Goal: Task Accomplishment & Management: Manage account settings

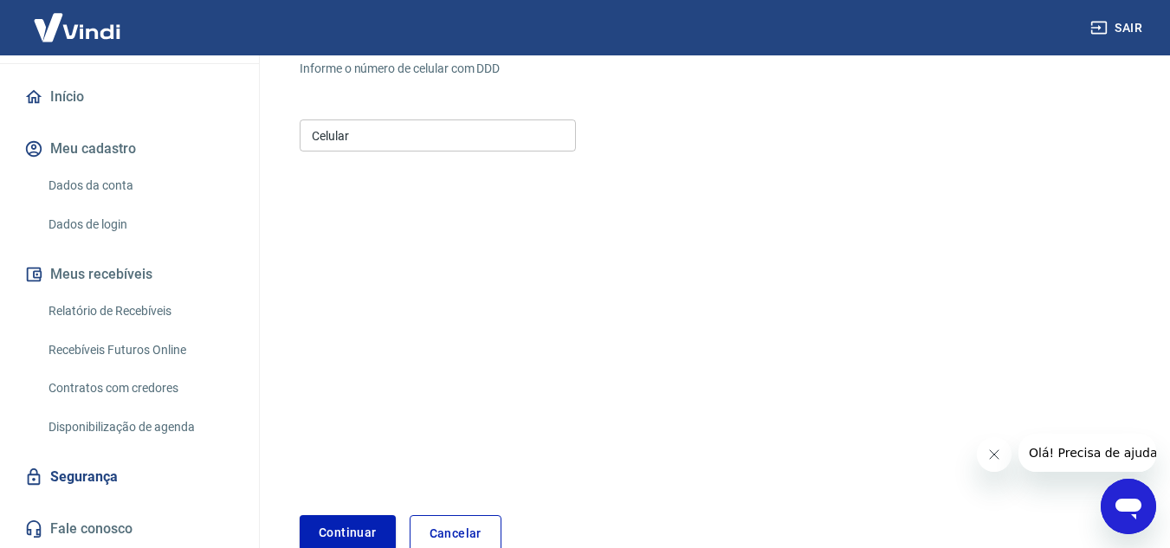
scroll to position [173, 0]
click at [987, 452] on icon "Fechar mensagem da empresa" at bounding box center [993, 455] width 14 height 14
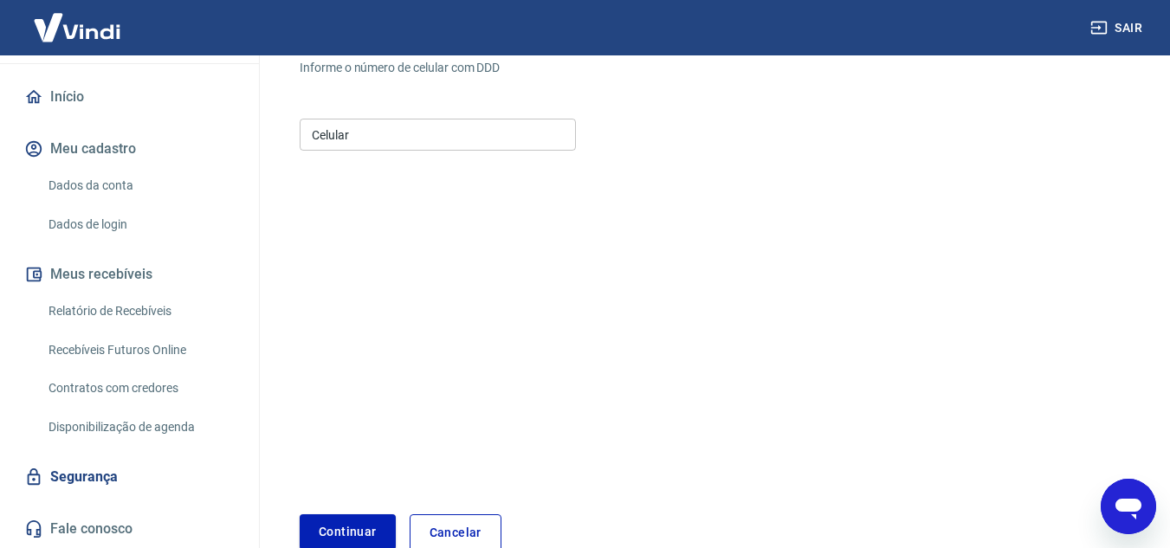
scroll to position [0, 0]
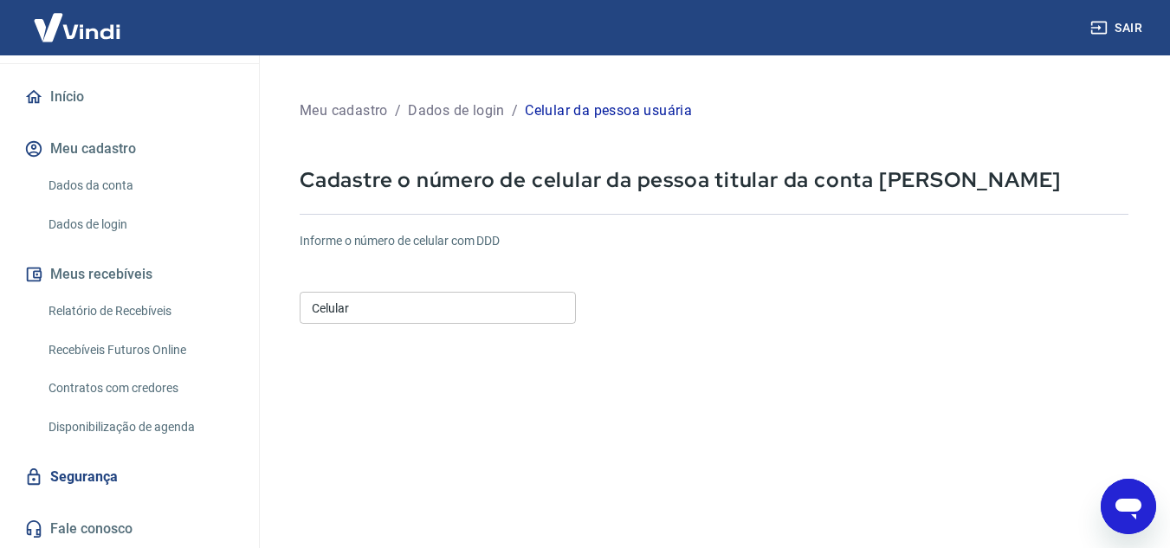
click at [532, 308] on input "Celular" at bounding box center [438, 308] width 276 height 32
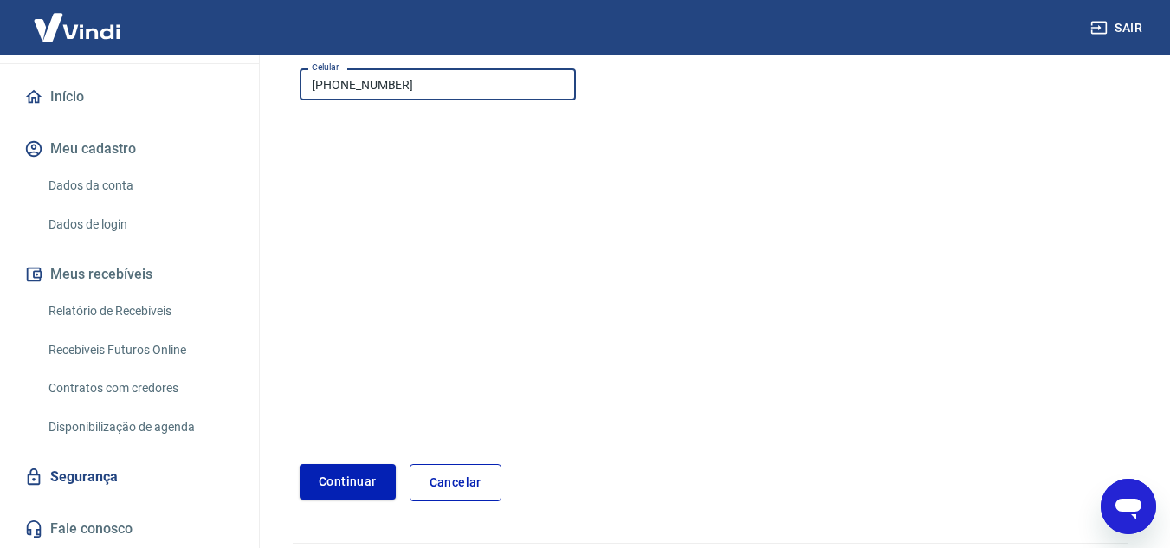
scroll to position [272, 0]
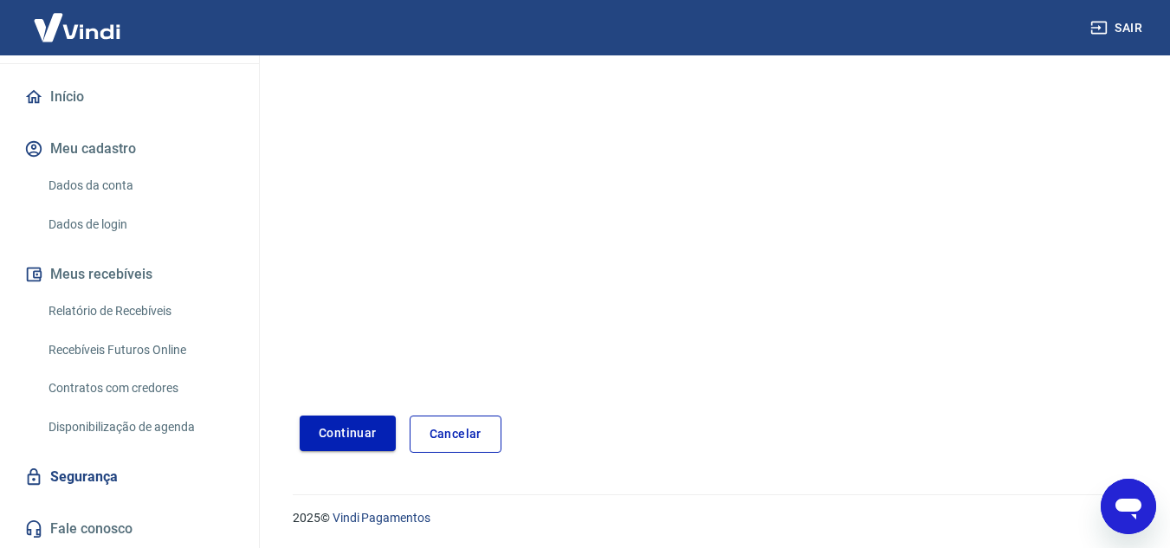
type input "(11) 91487-5615"
click at [381, 448] on button "Continuar" at bounding box center [348, 433] width 96 height 35
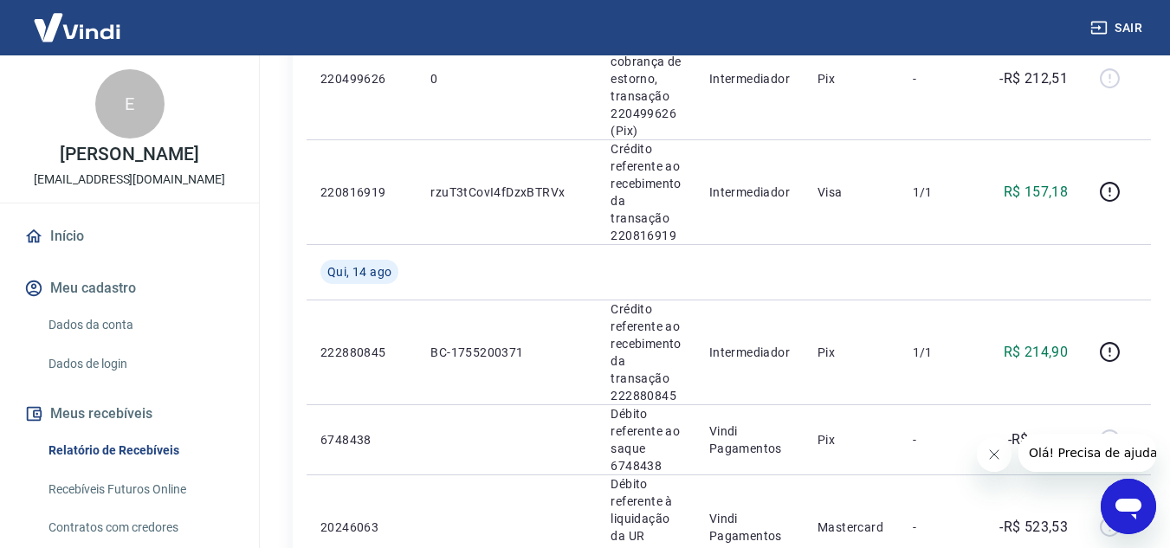
scroll to position [606, 0]
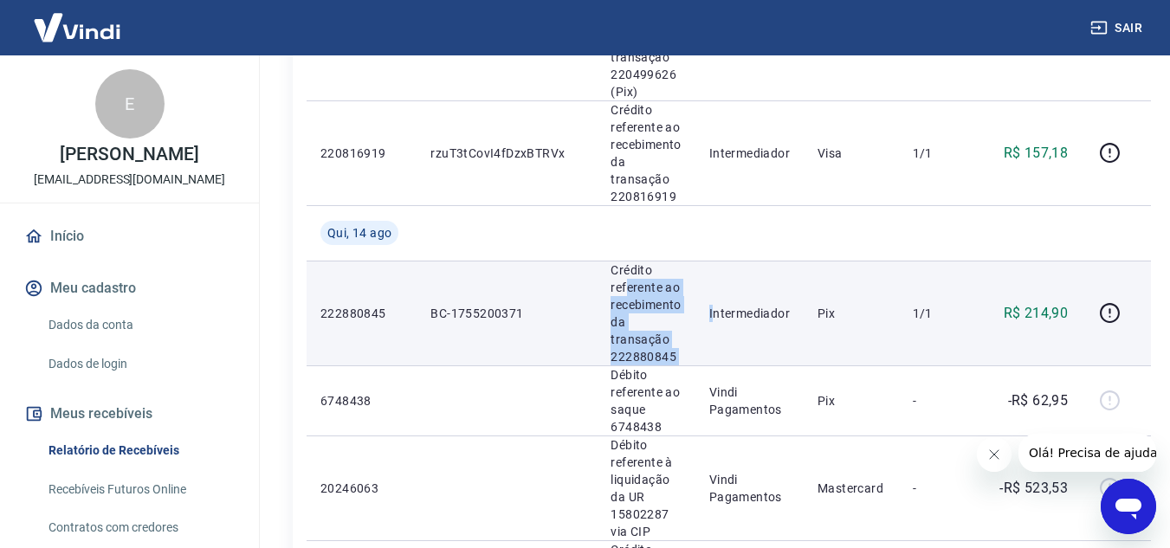
drag, startPoint x: 713, startPoint y: 352, endPoint x: 626, endPoint y: 281, distance: 112.6
click at [626, 281] on tr "222880845 BC-1755200371 Crédito referente ao recebimento da transação 222880845…" at bounding box center [728, 313] width 844 height 105
click at [655, 306] on p "Crédito referente ao recebimento da transação 222880845" at bounding box center [645, 313] width 70 height 104
click at [667, 363] on p "Crédito referente ao recebimento da transação 222880845" at bounding box center [645, 313] width 70 height 104
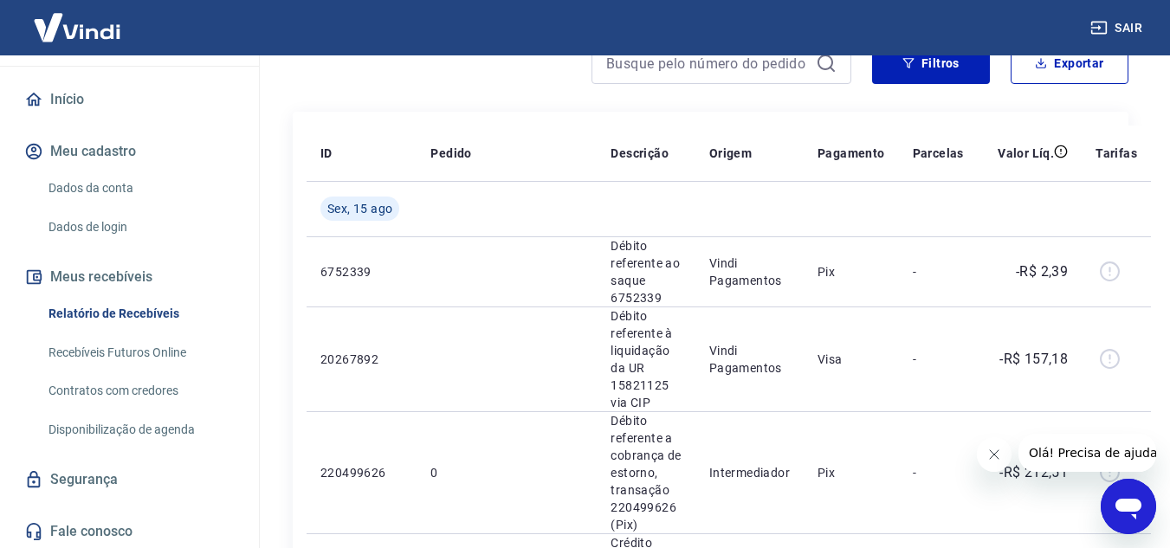
scroll to position [139, 0]
click at [149, 311] on link "Relatório de Recebíveis" at bounding box center [140, 310] width 197 height 35
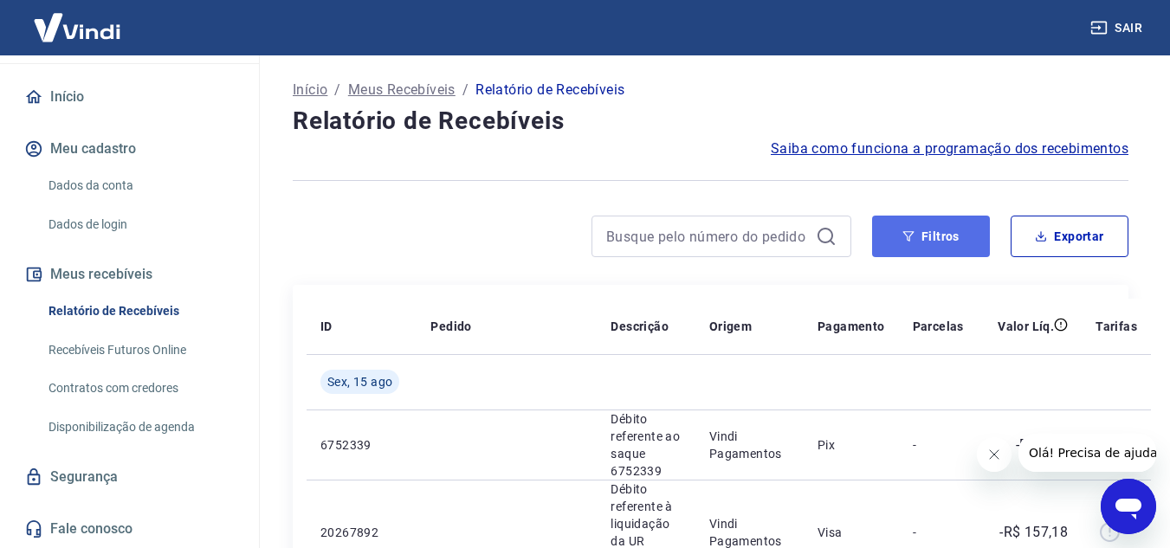
click at [926, 253] on button "Filtros" at bounding box center [931, 237] width 118 height 42
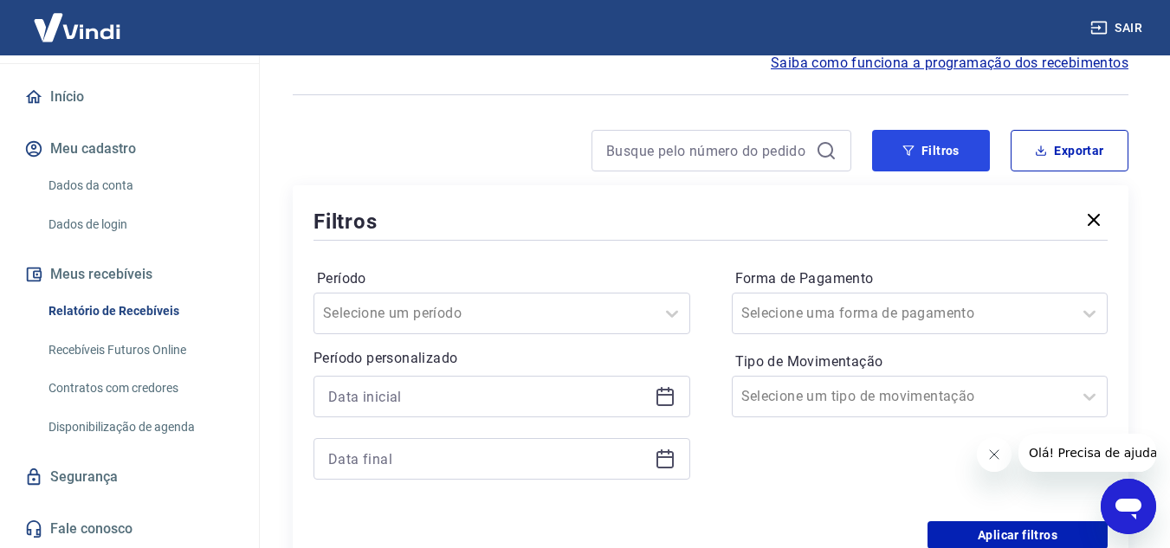
scroll to position [87, 0]
click at [525, 345] on div "Período Selecione um período Período personalizado" at bounding box center [501, 381] width 377 height 235
click at [524, 308] on div "Selecione um período" at bounding box center [501, 313] width 377 height 42
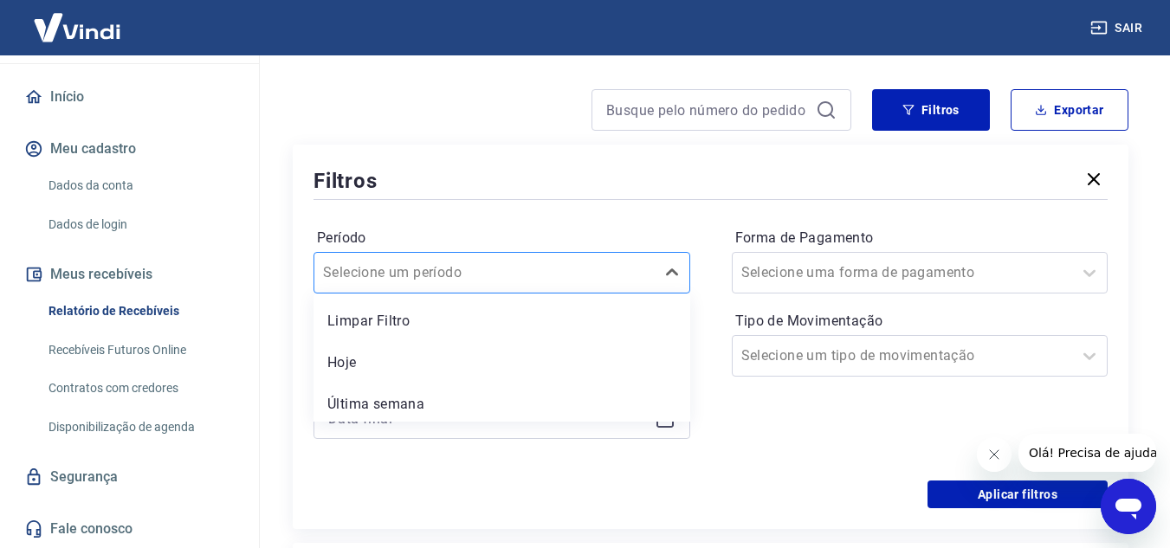
scroll to position [132, 0]
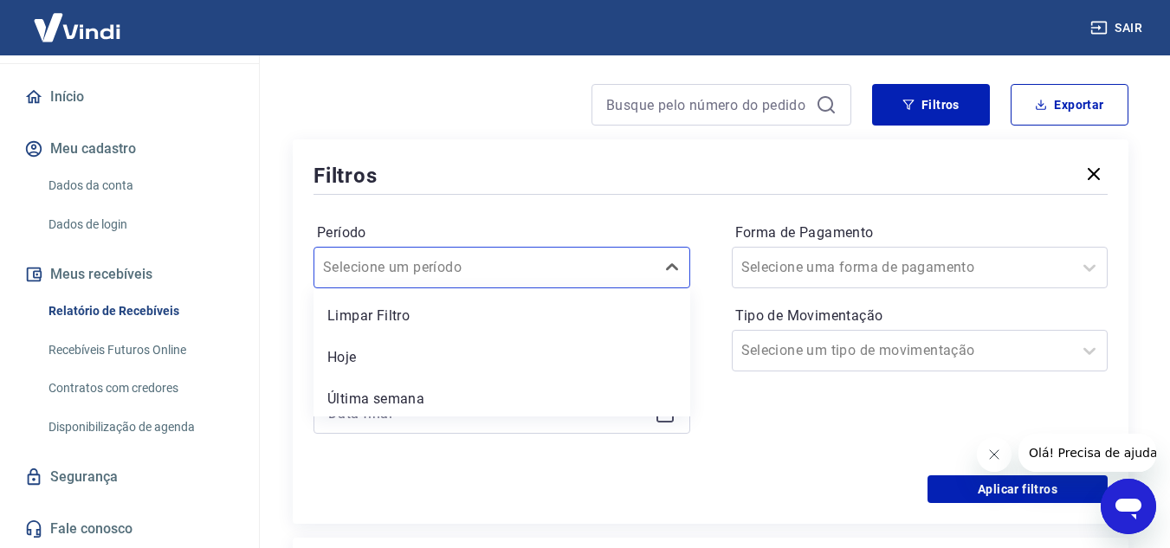
click at [716, 345] on div "Período option Limpar Filtro focused, 1 of 7. 7 results available. Use Up and D…" at bounding box center [710, 336] width 794 height 277
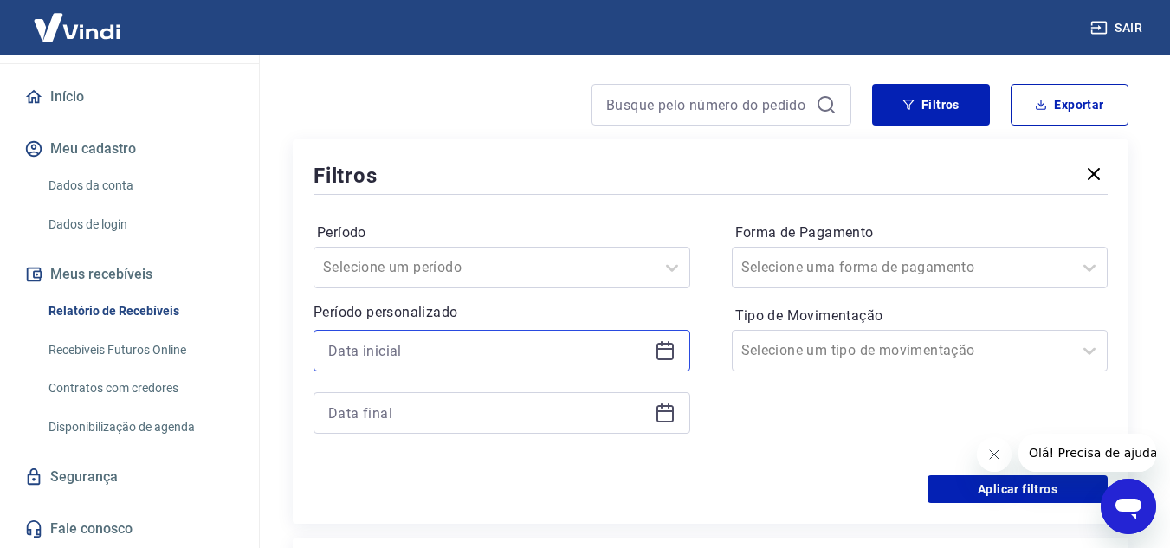
click at [537, 351] on input at bounding box center [487, 351] width 319 height 26
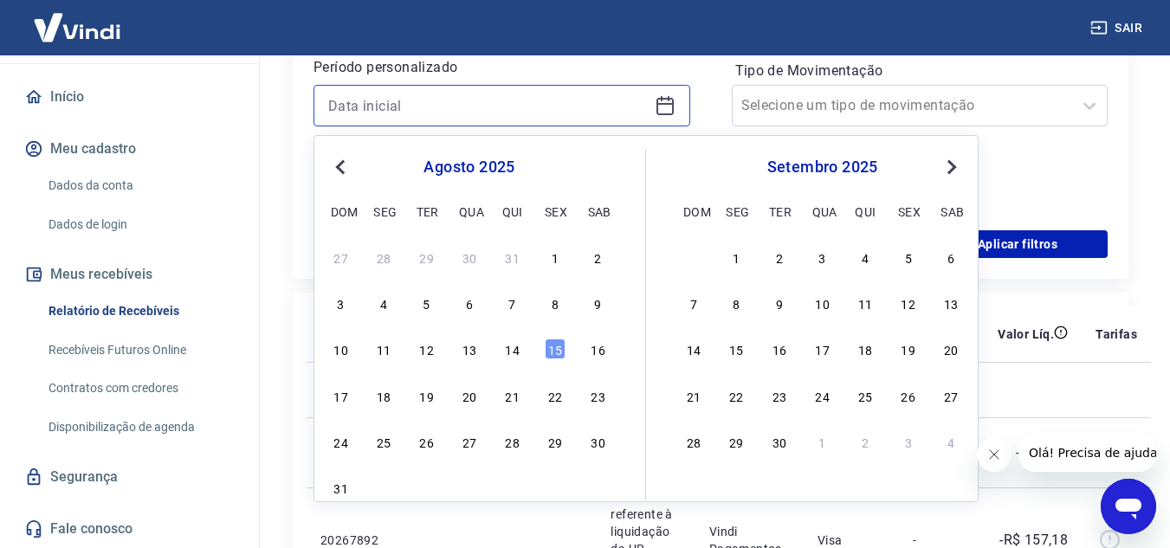
scroll to position [391, 0]
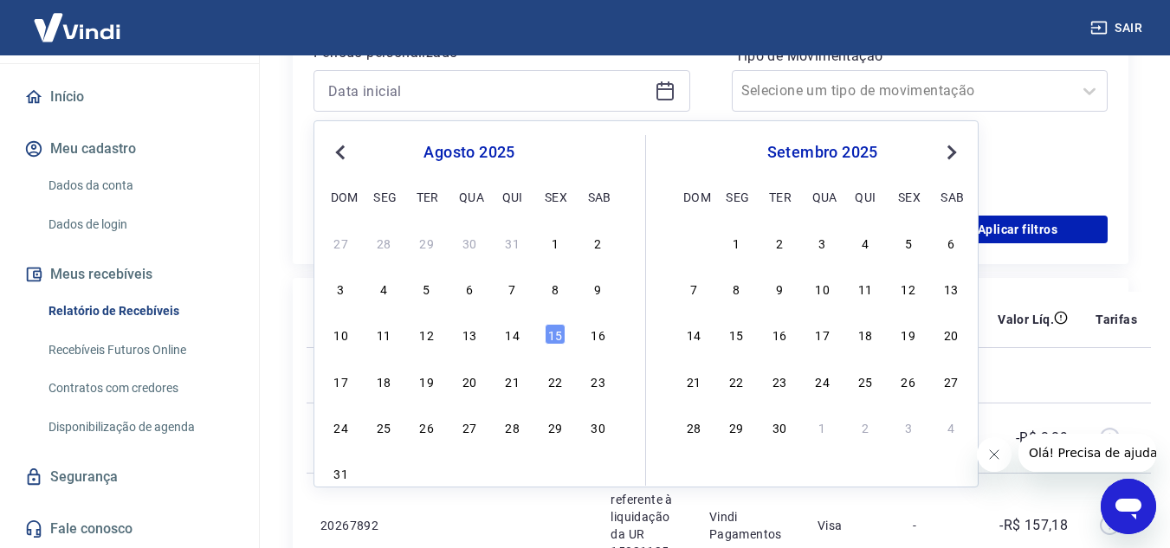
click at [353, 152] on div "agosto 2025" at bounding box center [469, 152] width 282 height 21
click at [347, 159] on button "Previous Month" at bounding box center [340, 152] width 21 height 21
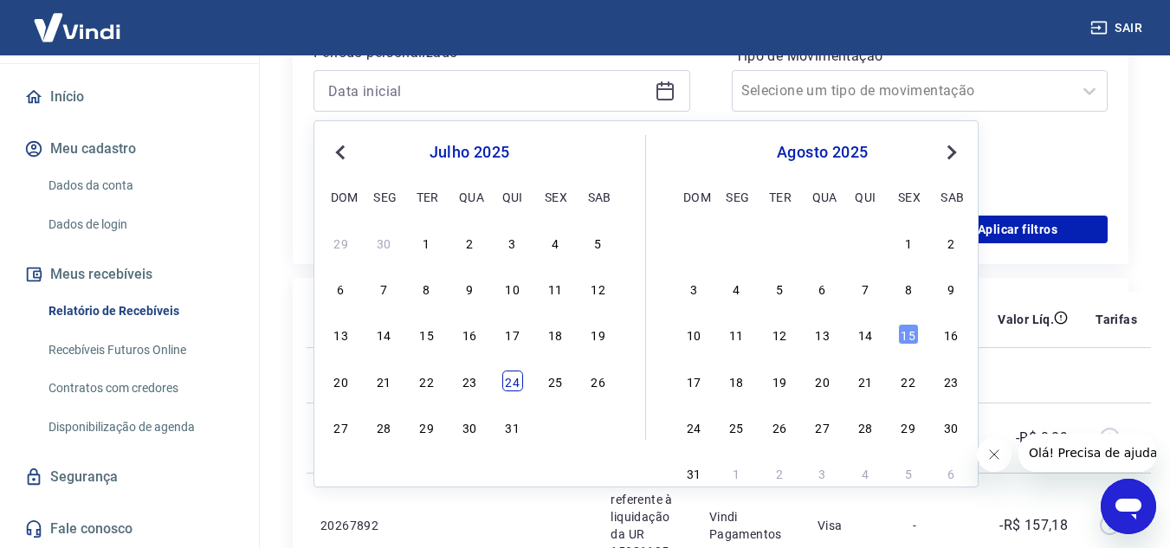
click at [503, 377] on div "24" at bounding box center [512, 381] width 21 height 21
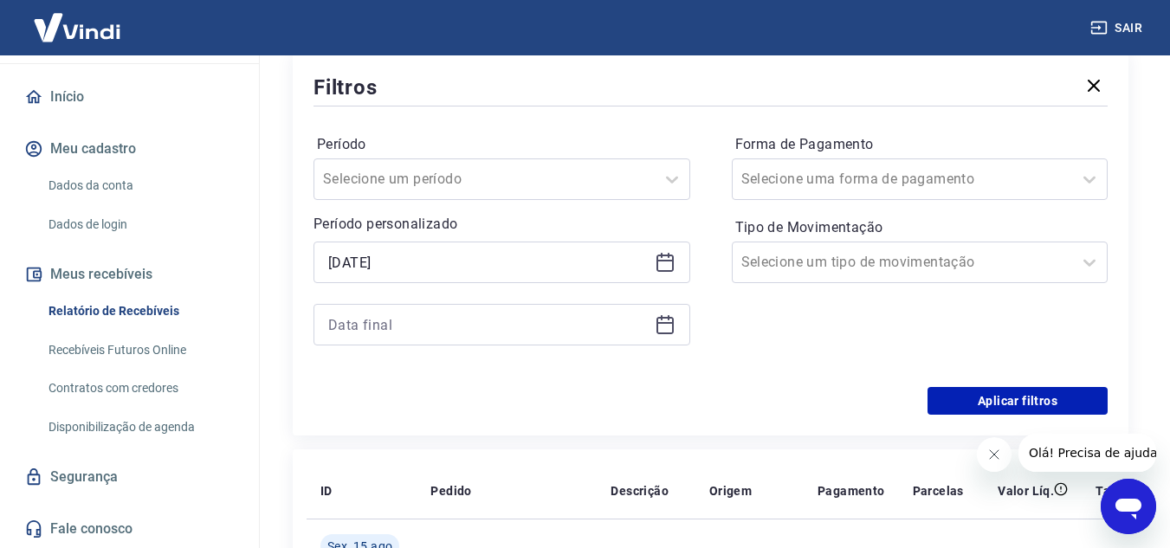
scroll to position [218, 0]
click at [663, 313] on div at bounding box center [501, 327] width 377 height 42
click at [664, 323] on icon at bounding box center [665, 326] width 21 height 21
click at [658, 258] on icon at bounding box center [664, 264] width 17 height 17
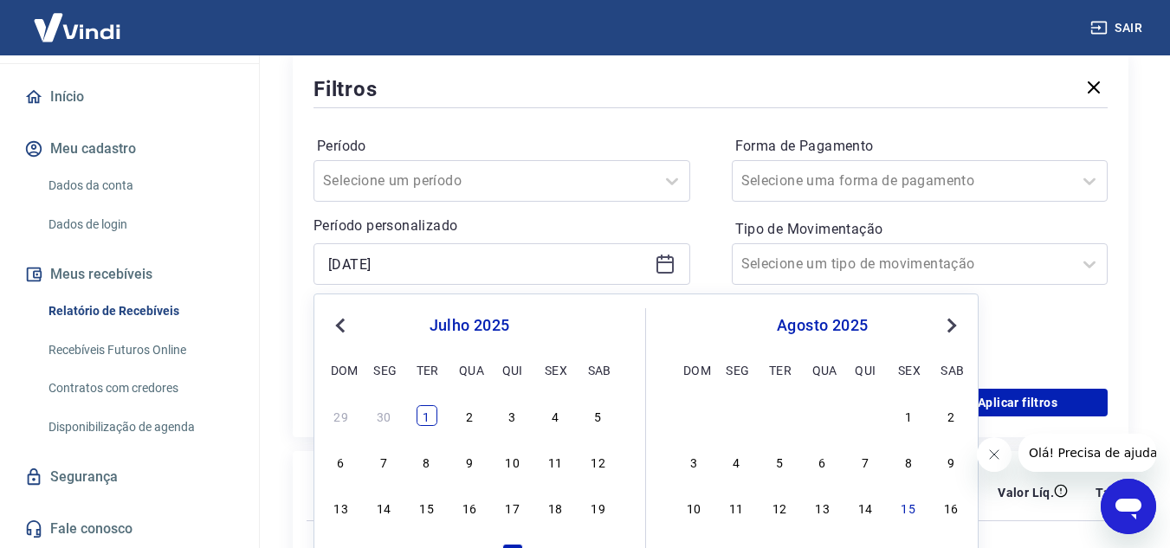
click at [431, 419] on div "1" at bounding box center [426, 415] width 21 height 21
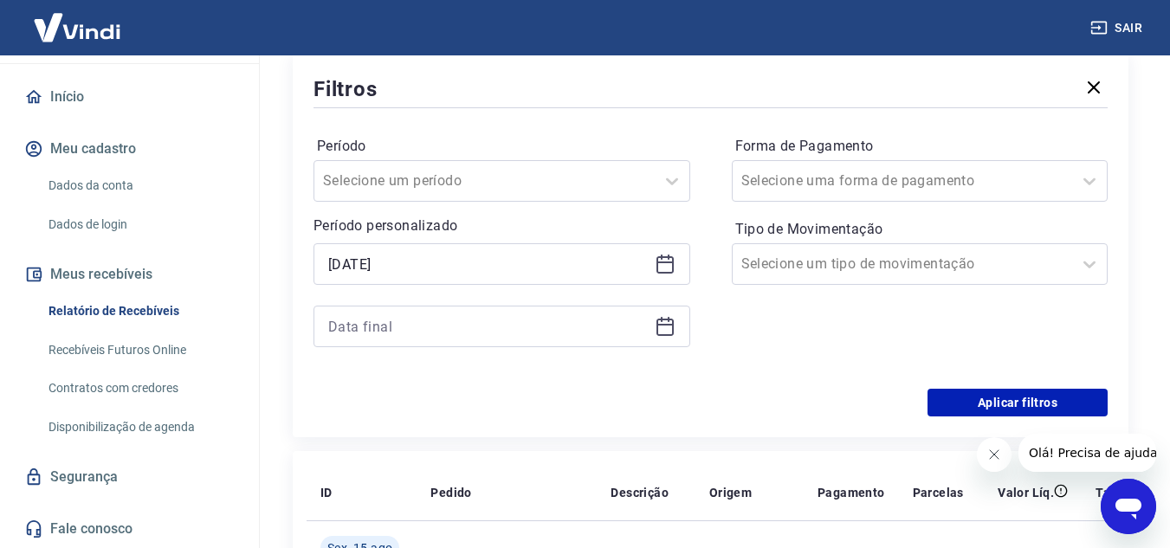
type input "01/07/2025"
click at [707, 247] on div "Período Selecione um período Período personalizado Selected date: terça-feira, …" at bounding box center [710, 250] width 794 height 277
click at [665, 338] on div at bounding box center [501, 327] width 377 height 42
click at [668, 327] on icon at bounding box center [665, 326] width 21 height 21
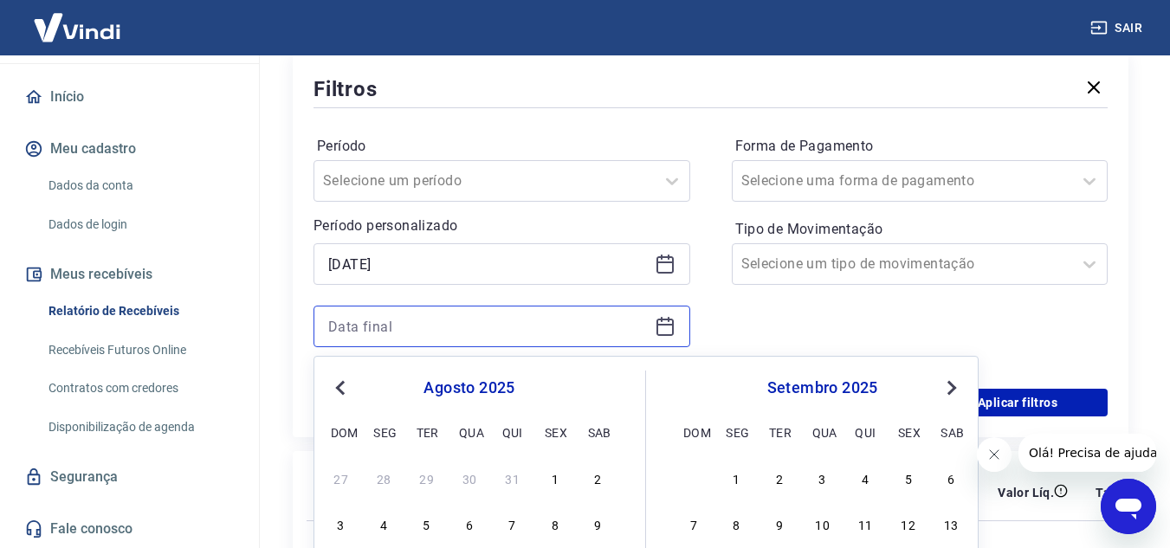
scroll to position [478, 0]
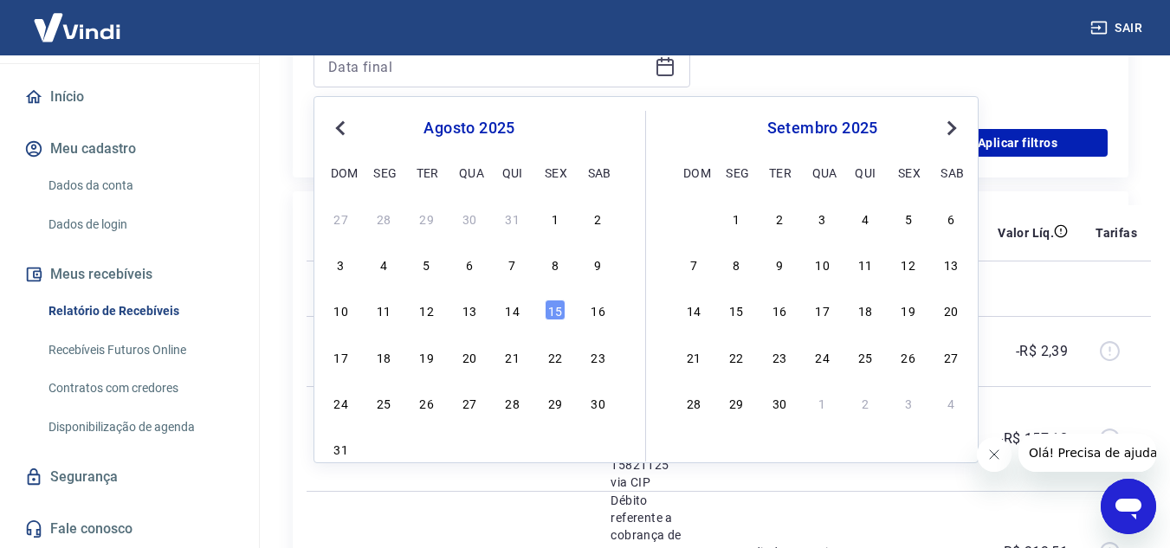
click at [350, 137] on button "Previous Month" at bounding box center [340, 128] width 21 height 21
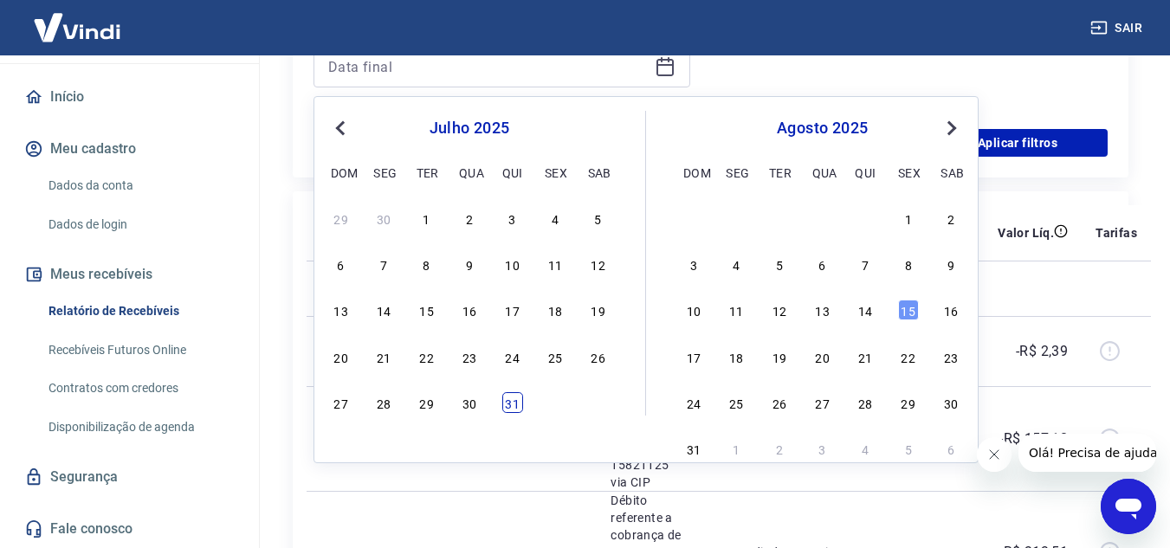
click at [519, 397] on div "31" at bounding box center [512, 402] width 21 height 21
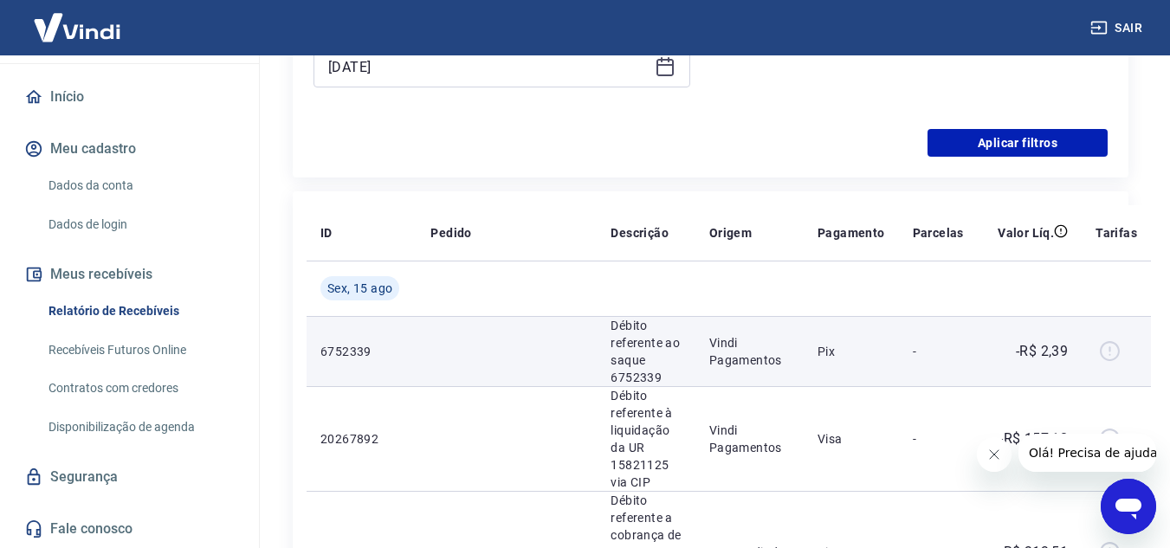
type input "31/07/2025"
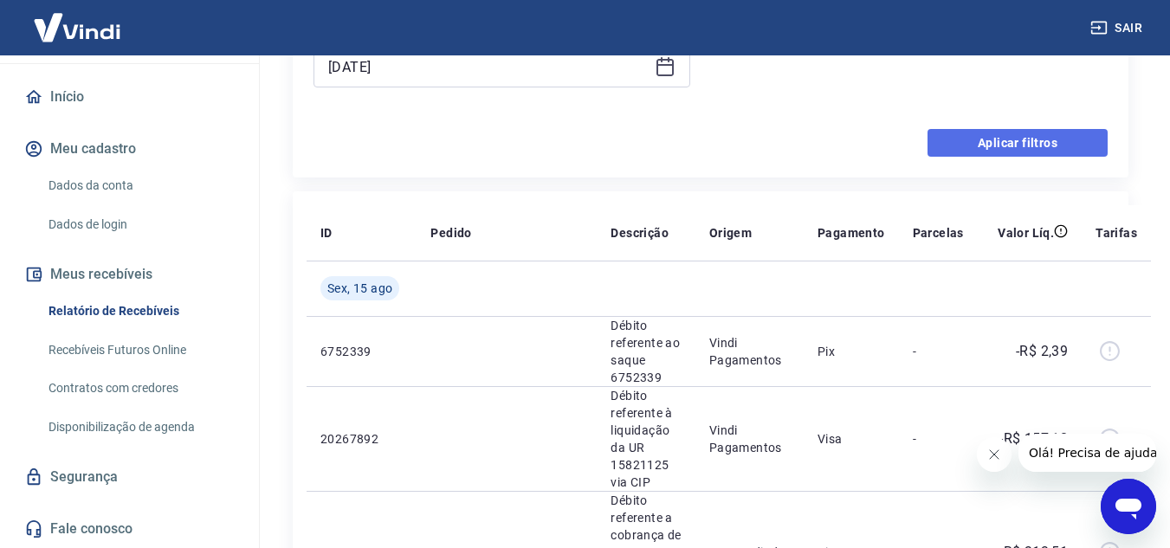
click at [980, 153] on button "Aplicar filtros" at bounding box center [1017, 143] width 180 height 28
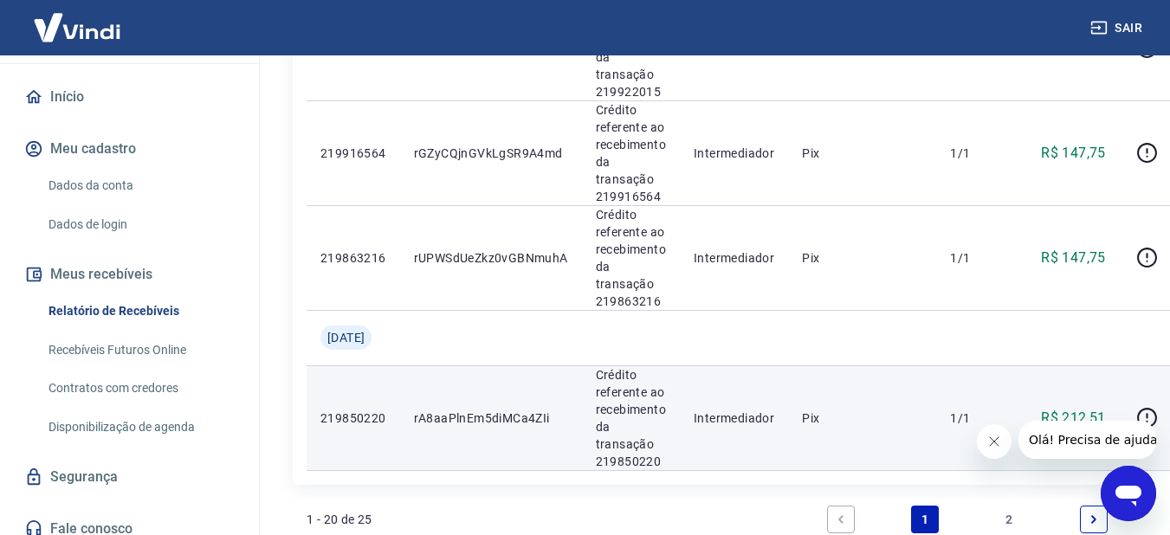
scroll to position [2393, 0]
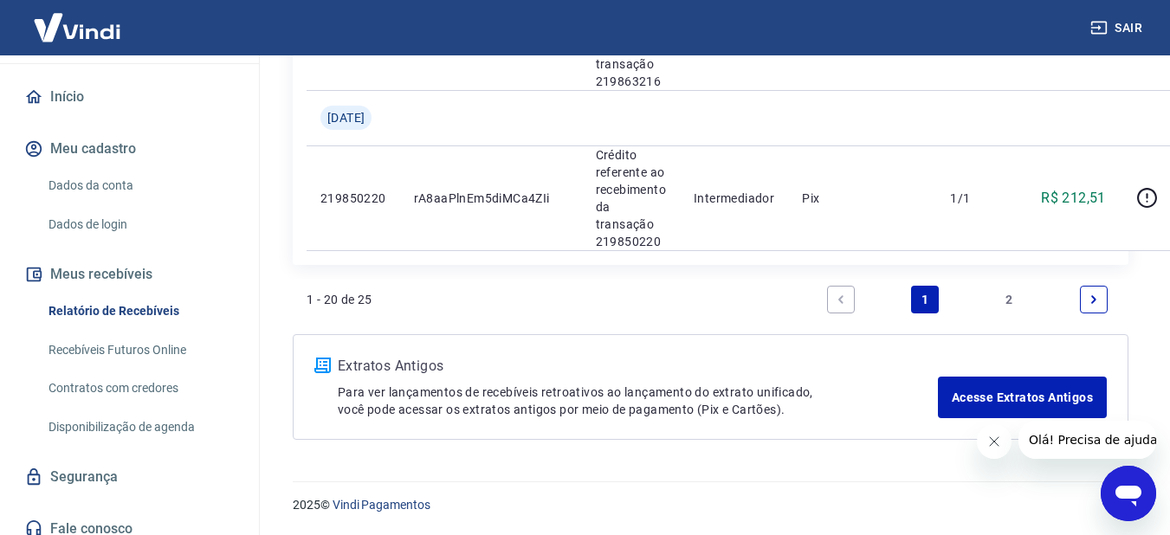
click at [996, 308] on link "2" at bounding box center [1010, 300] width 28 height 28
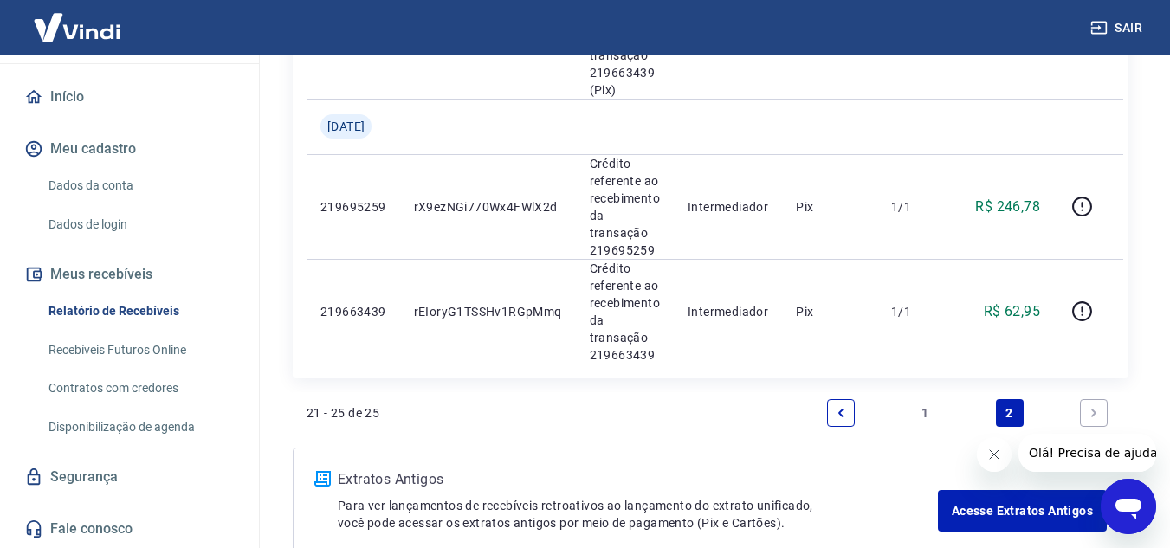
scroll to position [693, 0]
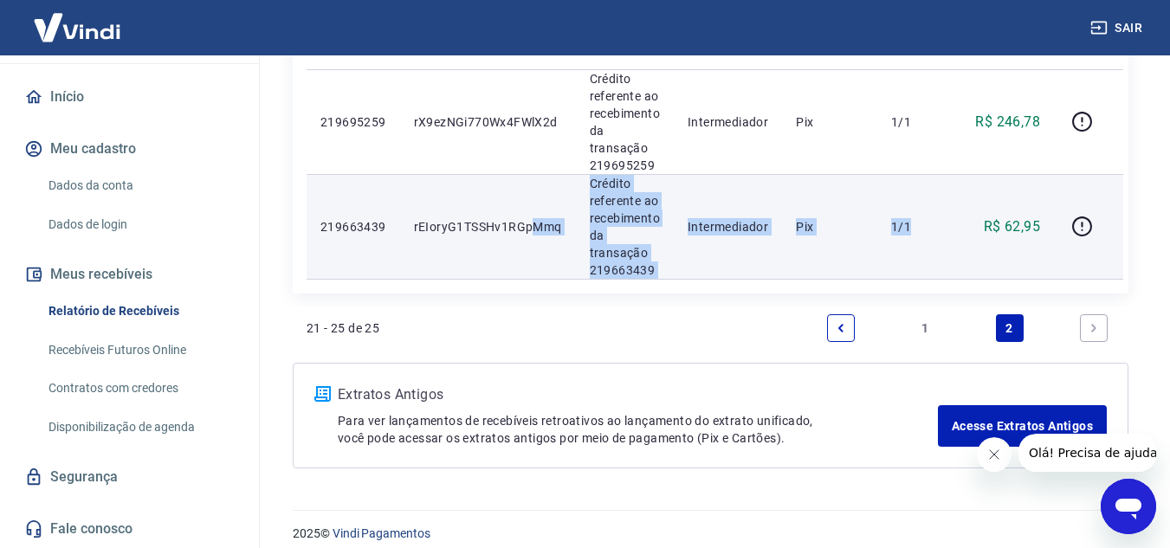
drag, startPoint x: 835, startPoint y: 252, endPoint x: 539, endPoint y: 243, distance: 296.2
click at [539, 243] on tr "219663439 rEIoryG1TSSHv1RGpMmq Crédito referente ao recebimento da transação 21…" at bounding box center [714, 226] width 816 height 105
click at [537, 242] on td "rEIoryG1TSSHv1RGpMmq" at bounding box center [488, 226] width 176 height 105
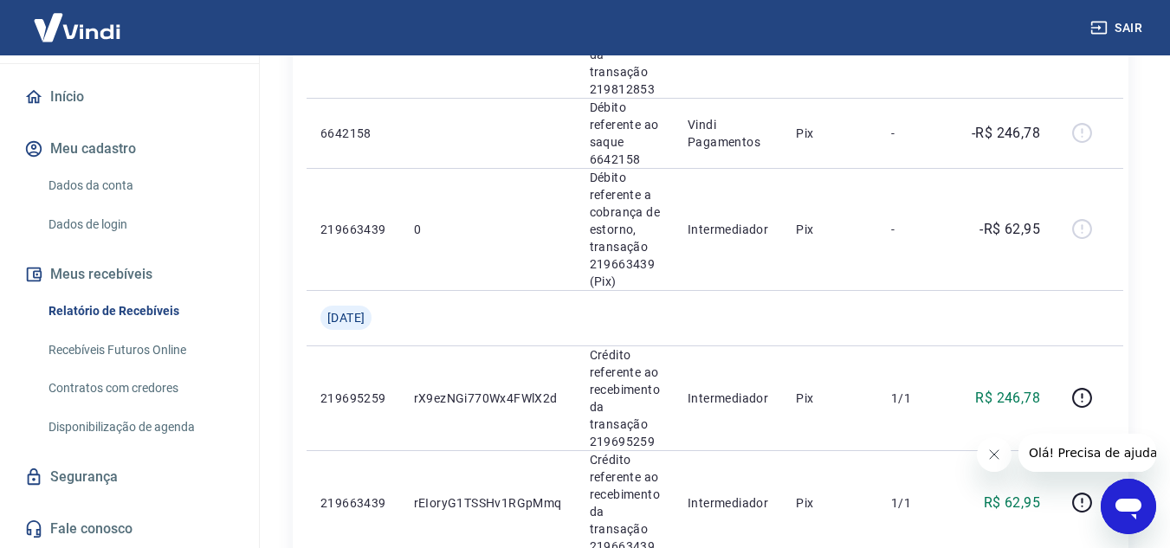
scroll to position [102, 0]
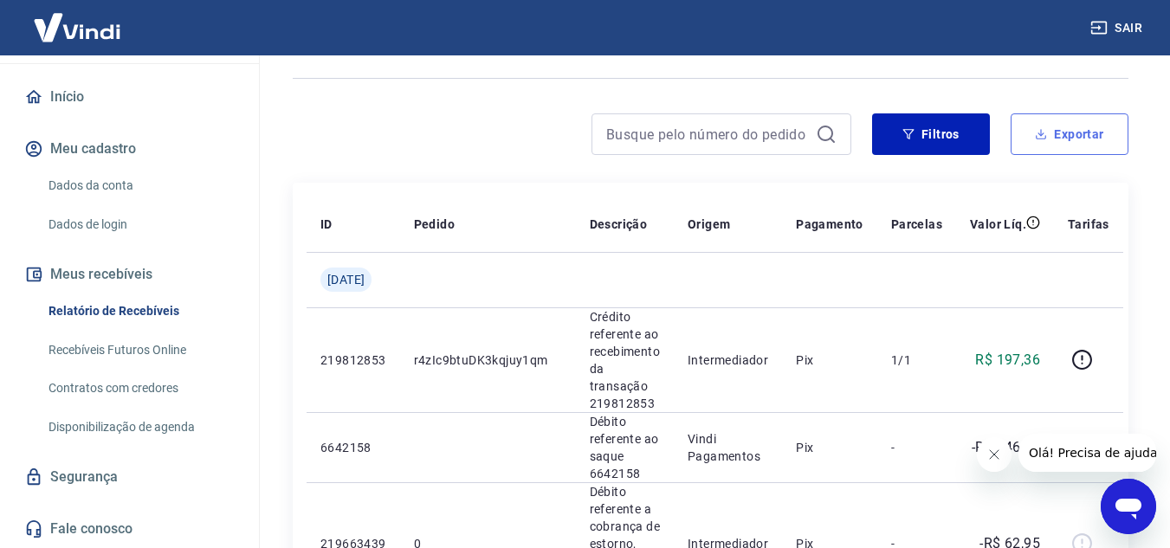
click at [1068, 137] on button "Exportar" at bounding box center [1069, 134] width 118 height 42
type input "01/07/2025"
type input "31/07/2025"
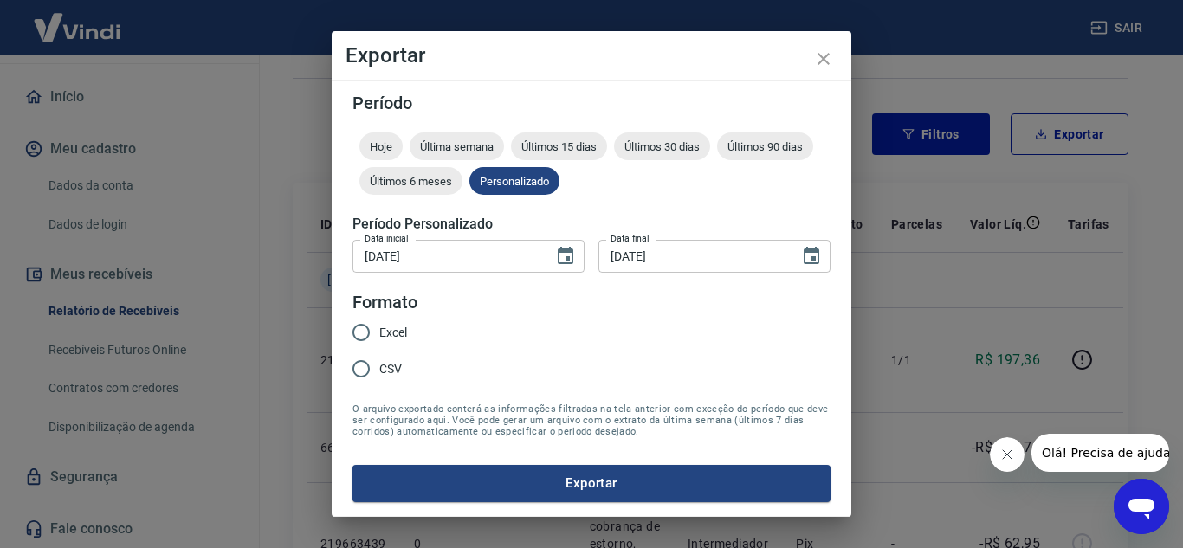
click at [396, 339] on span "Excel" at bounding box center [393, 333] width 28 height 18
click at [379, 339] on input "Excel" at bounding box center [361, 332] width 36 height 36
radio input "true"
click at [564, 490] on button "Exportar" at bounding box center [591, 483] width 478 height 36
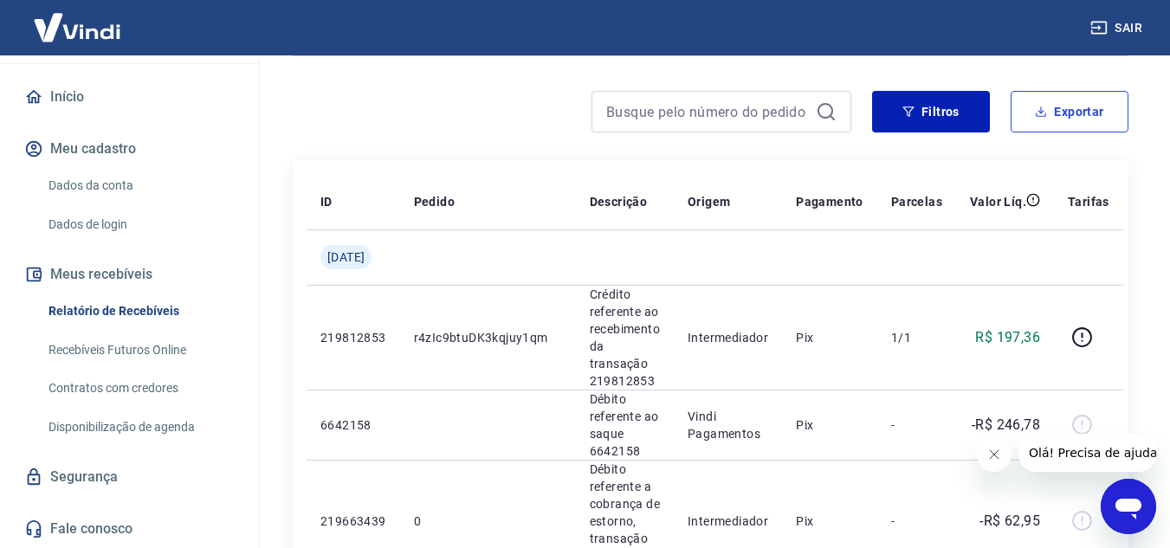
scroll to position [0, 0]
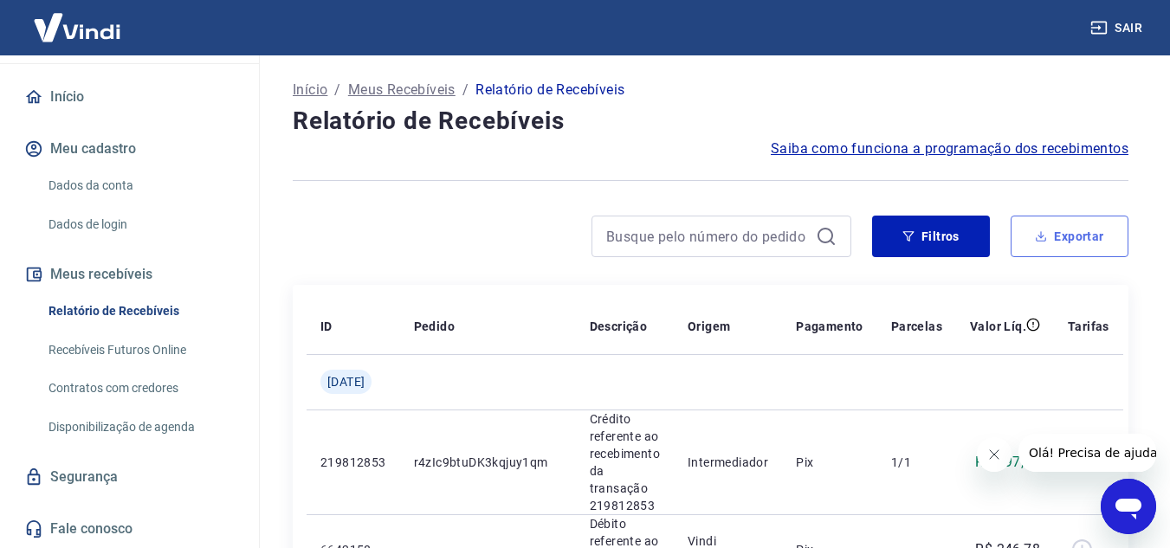
click at [1042, 247] on button "Exportar" at bounding box center [1069, 237] width 118 height 42
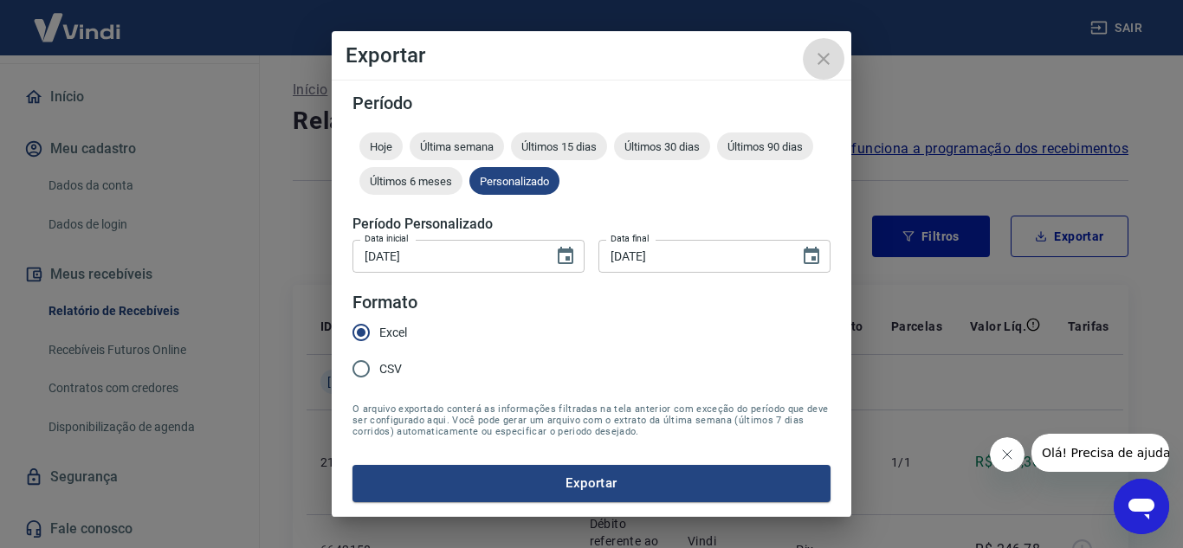
click at [827, 62] on icon "close" at bounding box center [823, 59] width 12 height 12
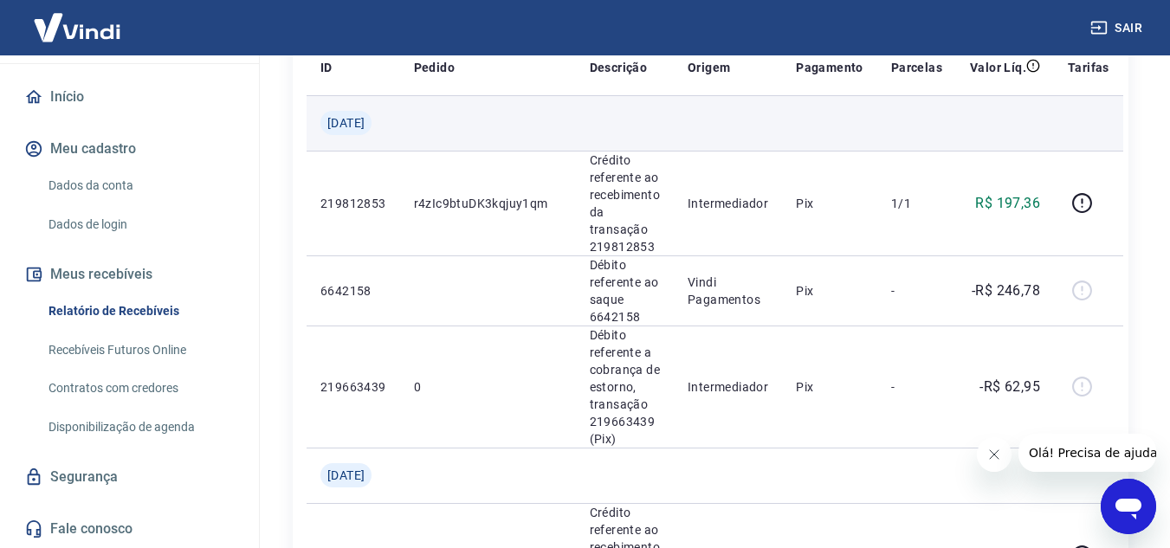
scroll to position [260, 0]
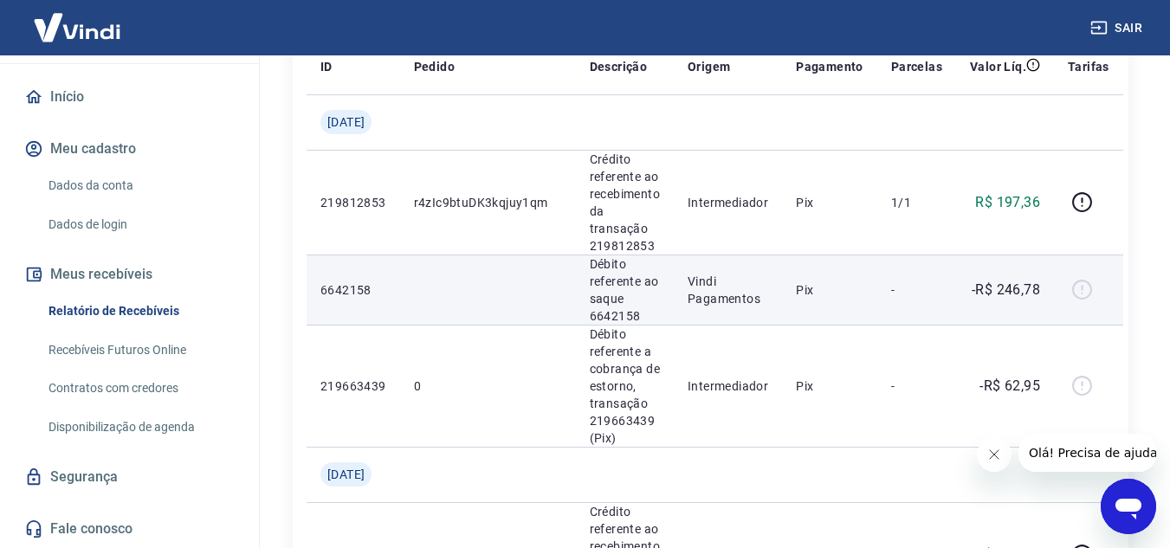
click at [635, 257] on p "Débito referente ao saque 6642158" at bounding box center [625, 289] width 70 height 69
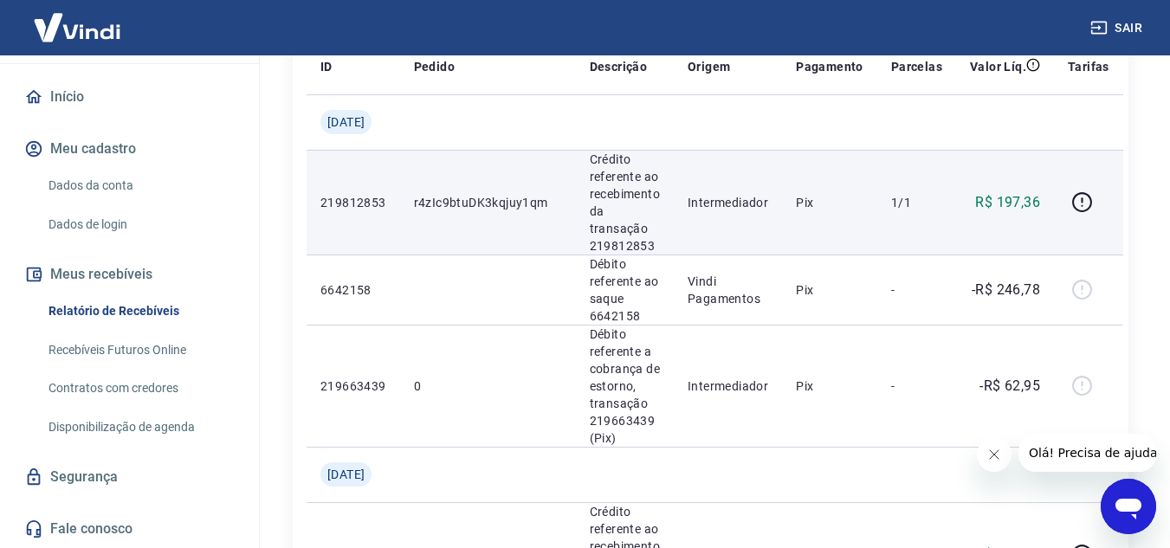
click at [635, 245] on p "Crédito referente ao recebimento da transação 219812853" at bounding box center [625, 203] width 70 height 104
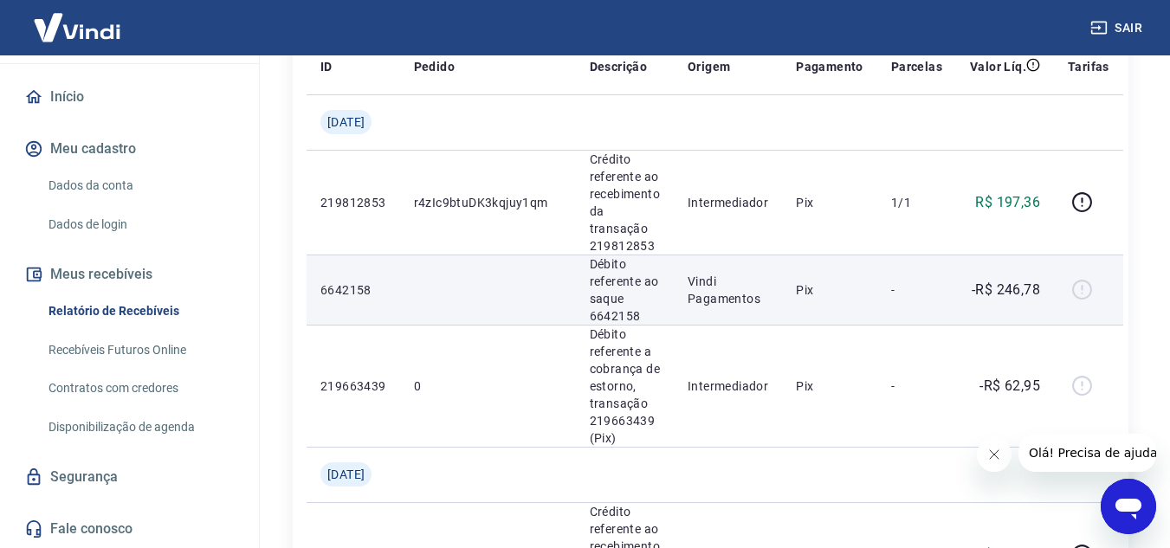
click at [632, 322] on p "Débito referente ao saque 6642158" at bounding box center [625, 289] width 70 height 69
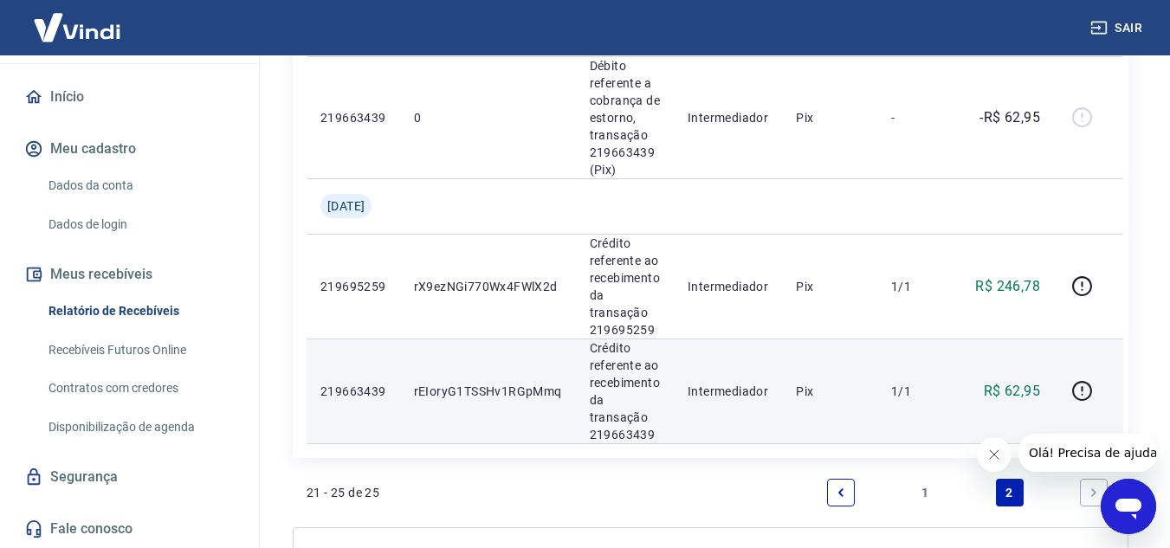
scroll to position [535, 0]
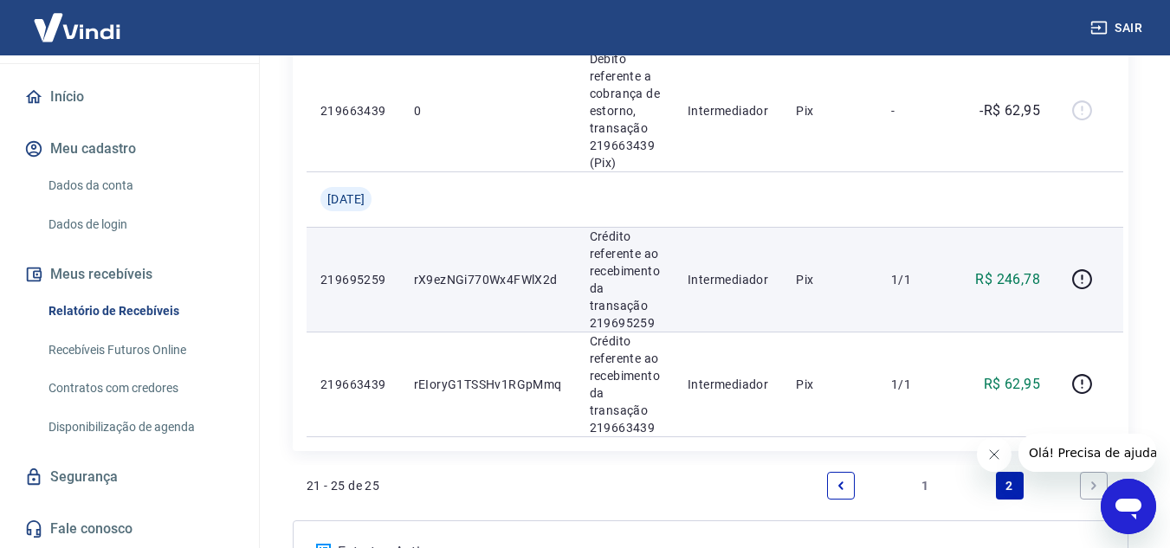
click at [506, 282] on p "rX9ezNGi770Wx4FWlX2d" at bounding box center [488, 279] width 148 height 17
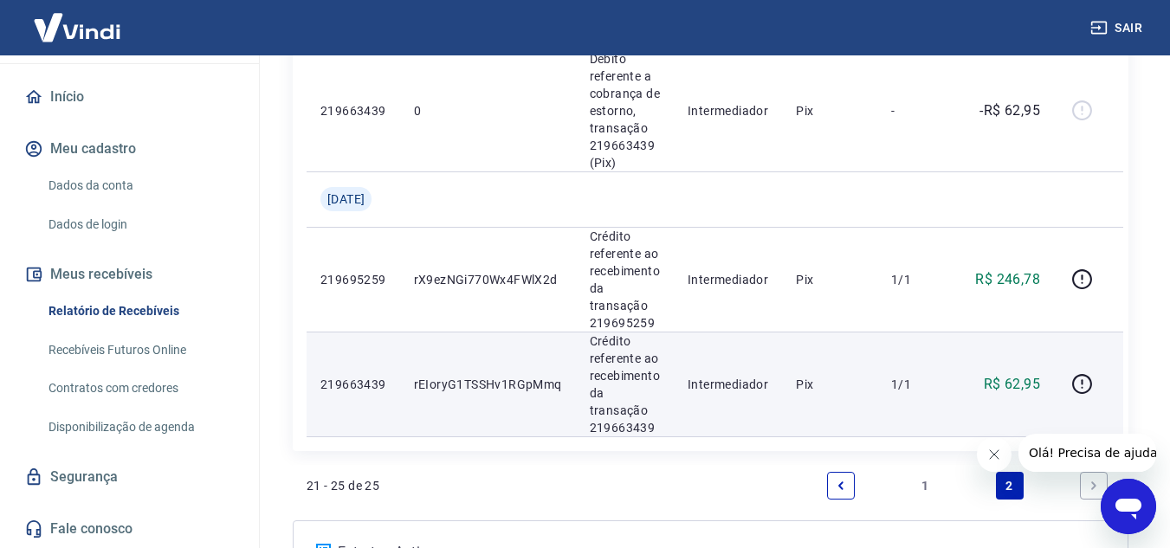
click at [510, 390] on p "rEIoryG1TSSHv1RGpMmq" at bounding box center [488, 384] width 148 height 17
copy p "rEIoryG1TSSHv1RGpMmq"
